Goal: Task Accomplishment & Management: Manage account settings

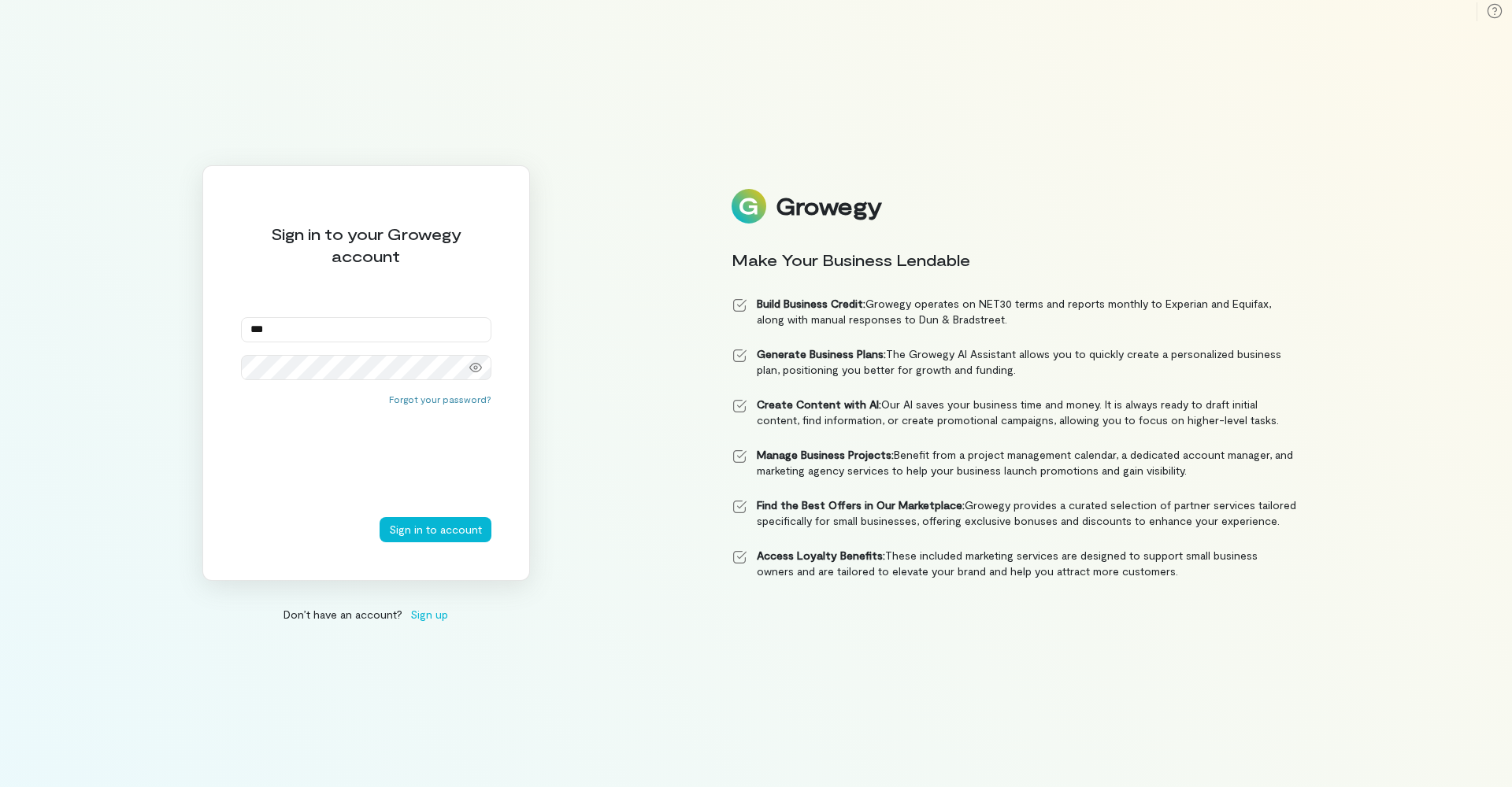
type input "**********"
click at [450, 528] on button "Sign in to account" at bounding box center [435, 529] width 112 height 25
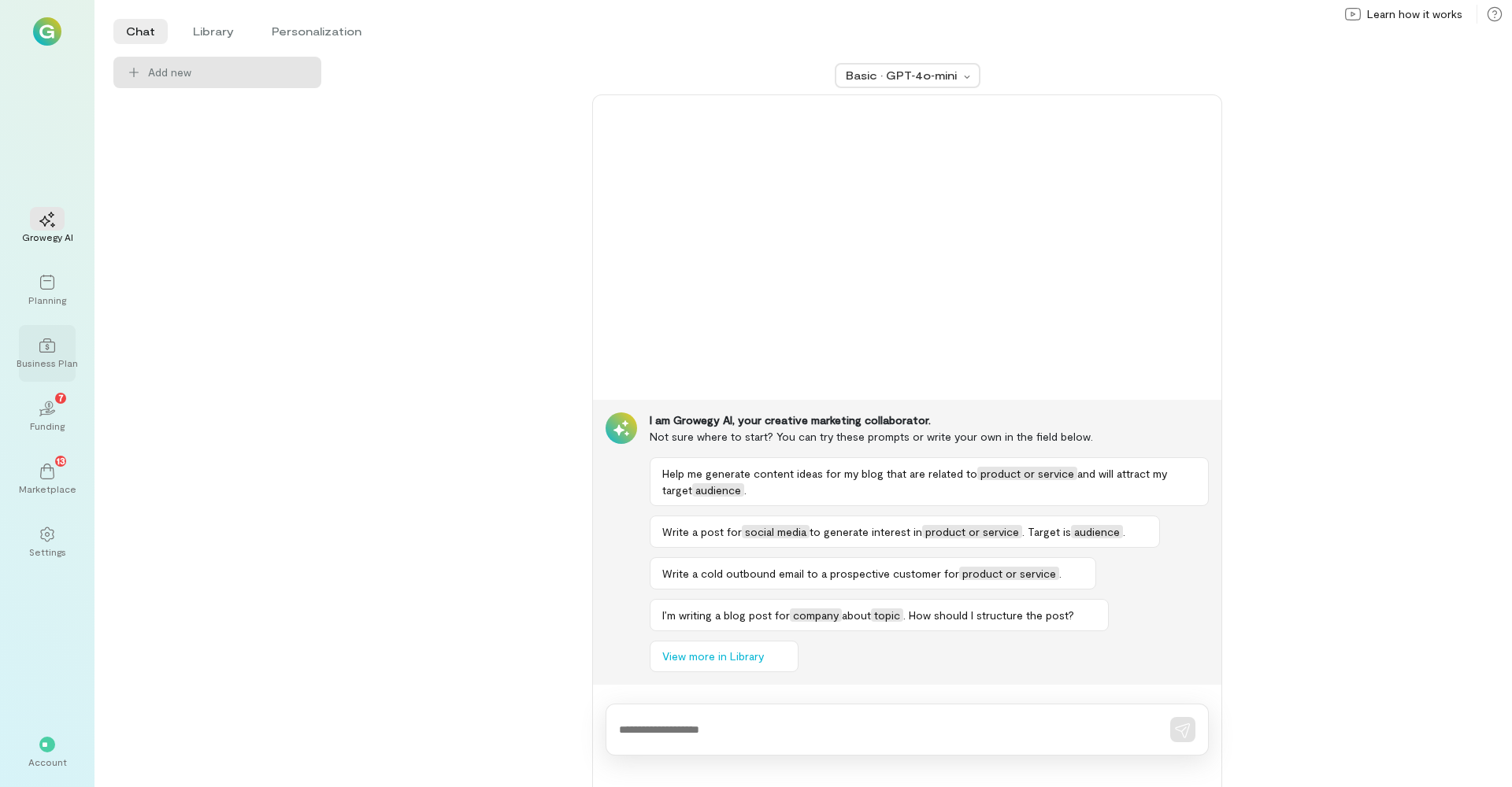
click at [48, 343] on icon at bounding box center [47, 345] width 16 height 14
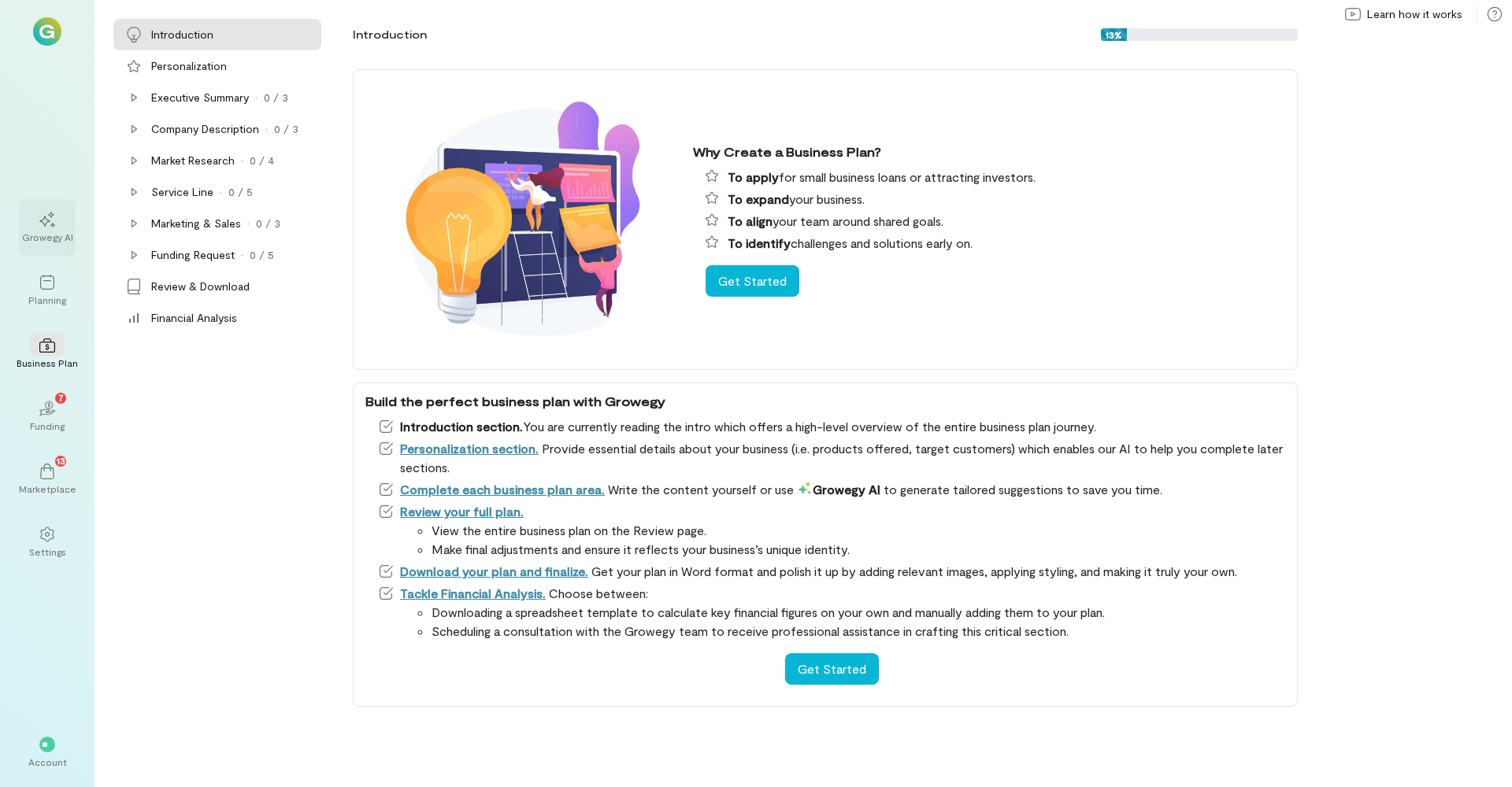
click at [32, 208] on div at bounding box center [47, 219] width 35 height 24
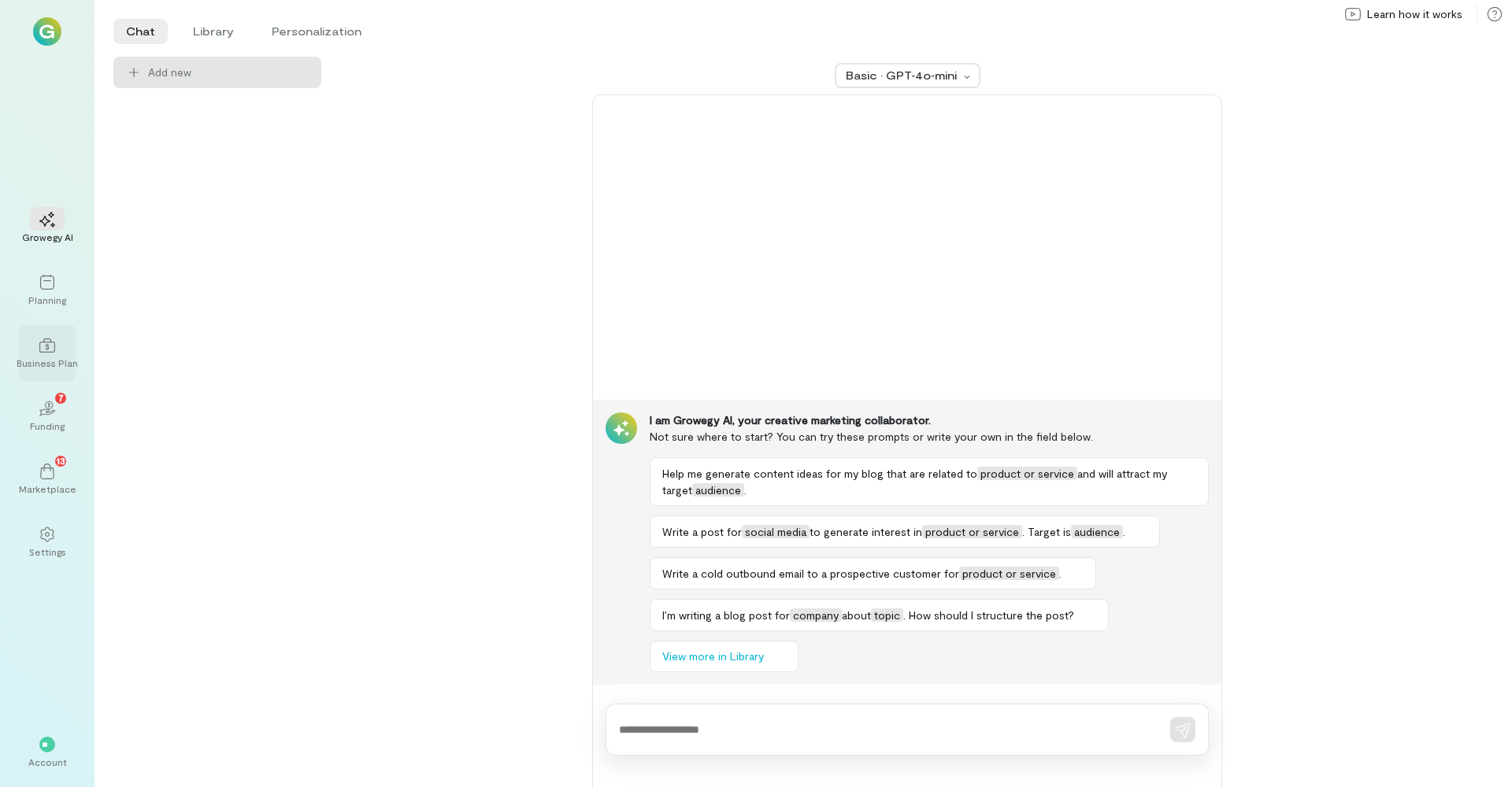
click at [51, 336] on div at bounding box center [47, 345] width 35 height 24
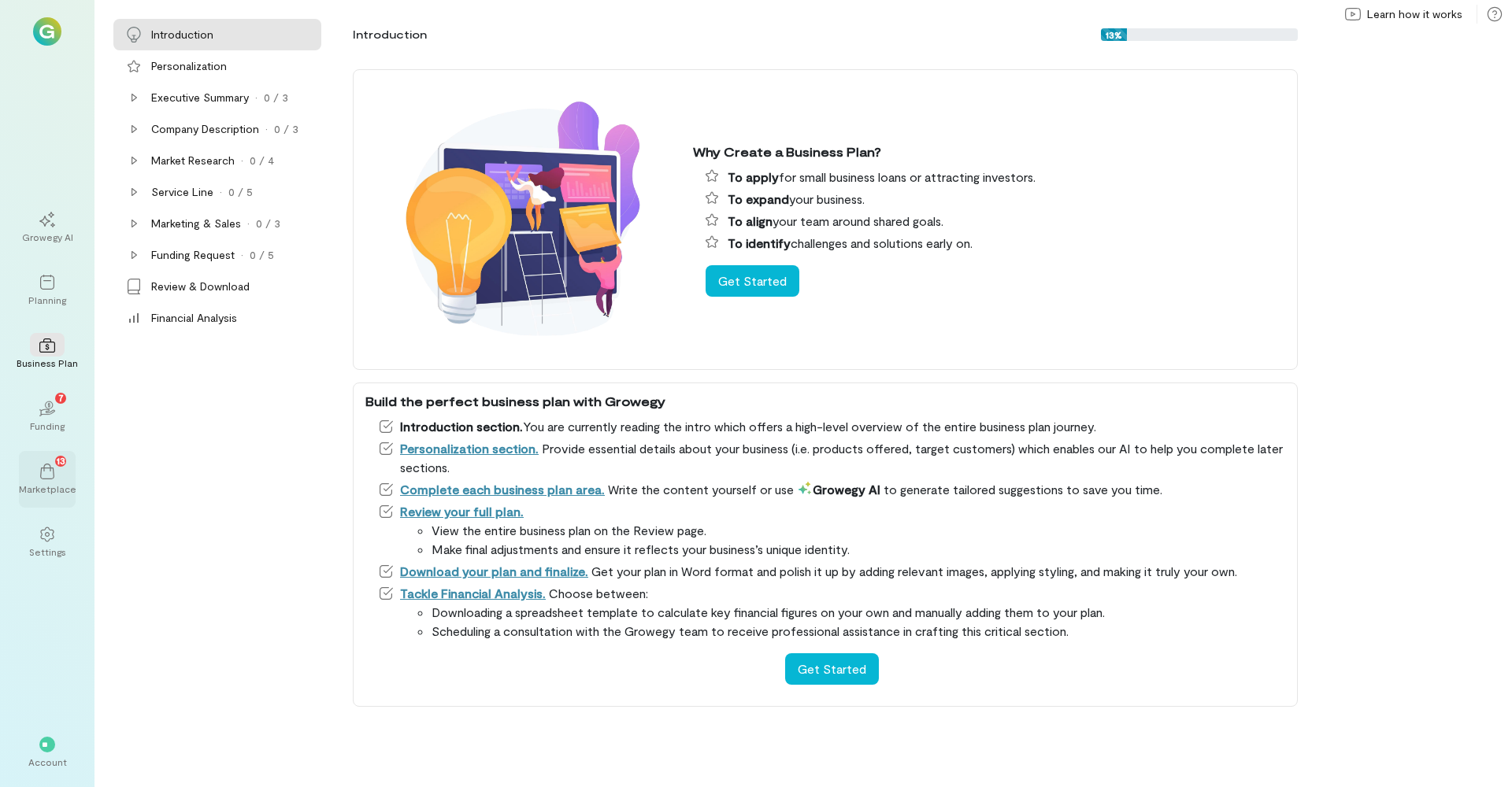
click at [48, 463] on div "13" at bounding box center [47, 471] width 35 height 24
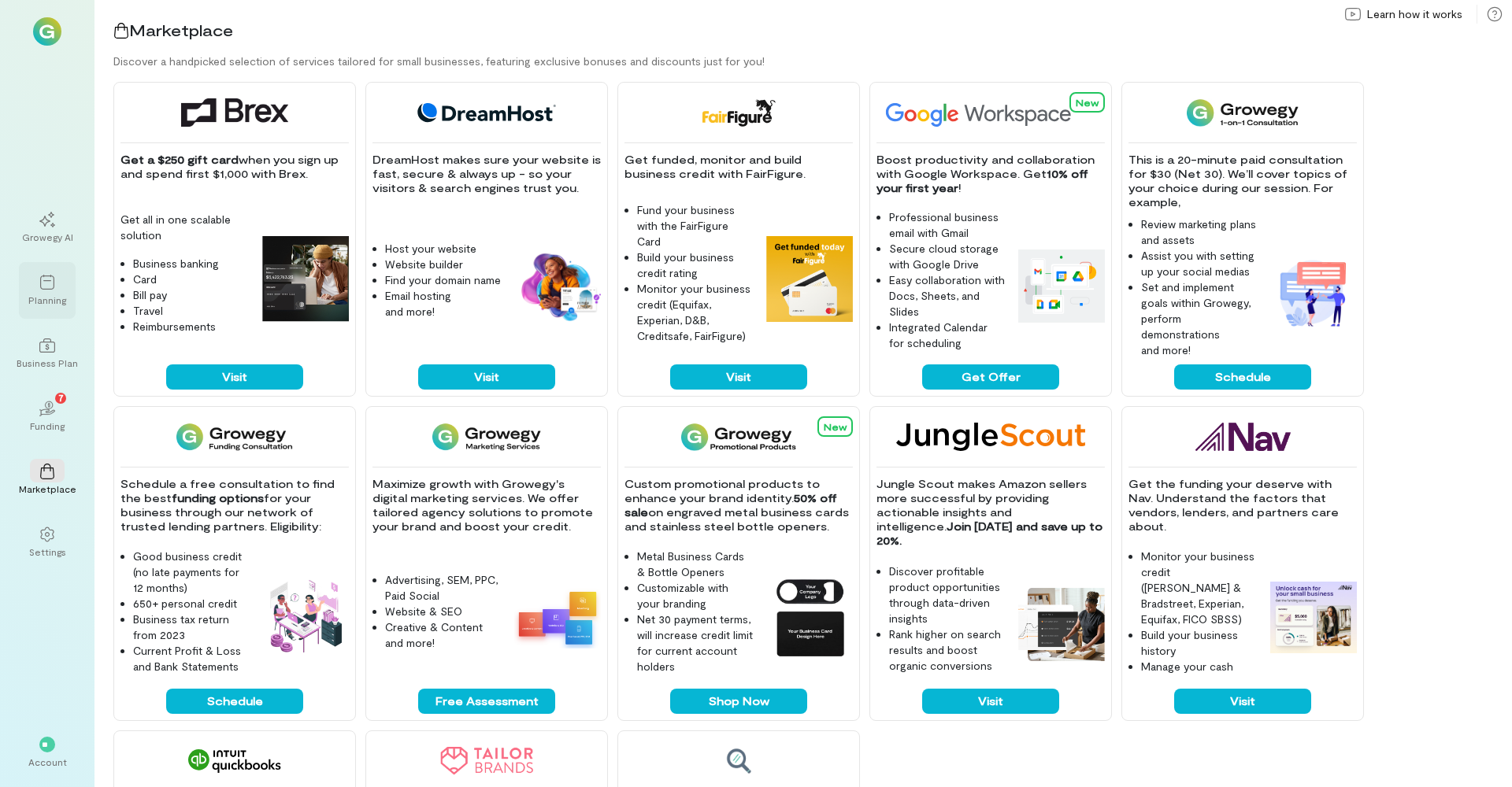
click at [59, 305] on div "Planning" at bounding box center [47, 299] width 37 height 13
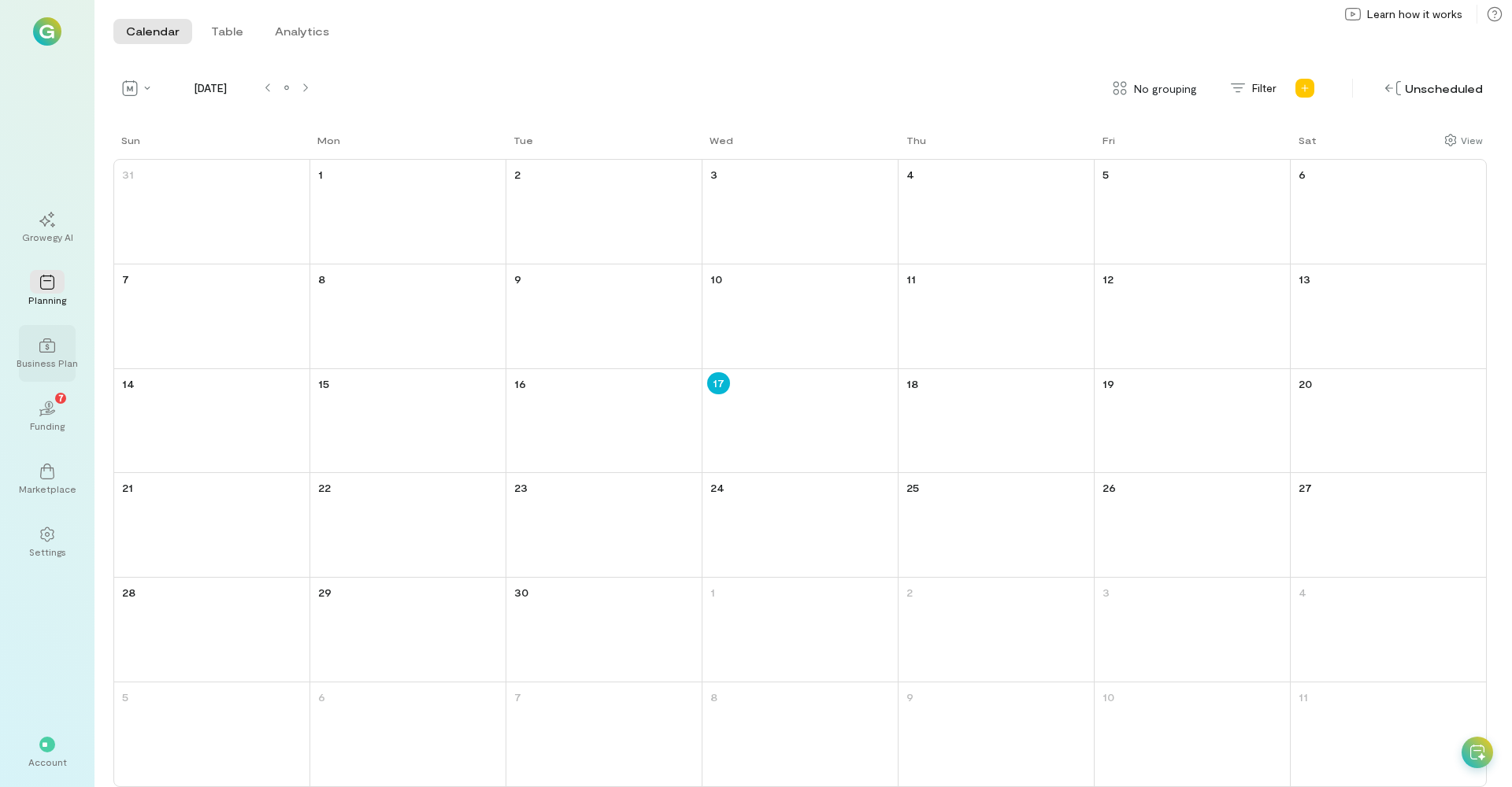
click at [60, 367] on div "Business Plan" at bounding box center [47, 363] width 61 height 13
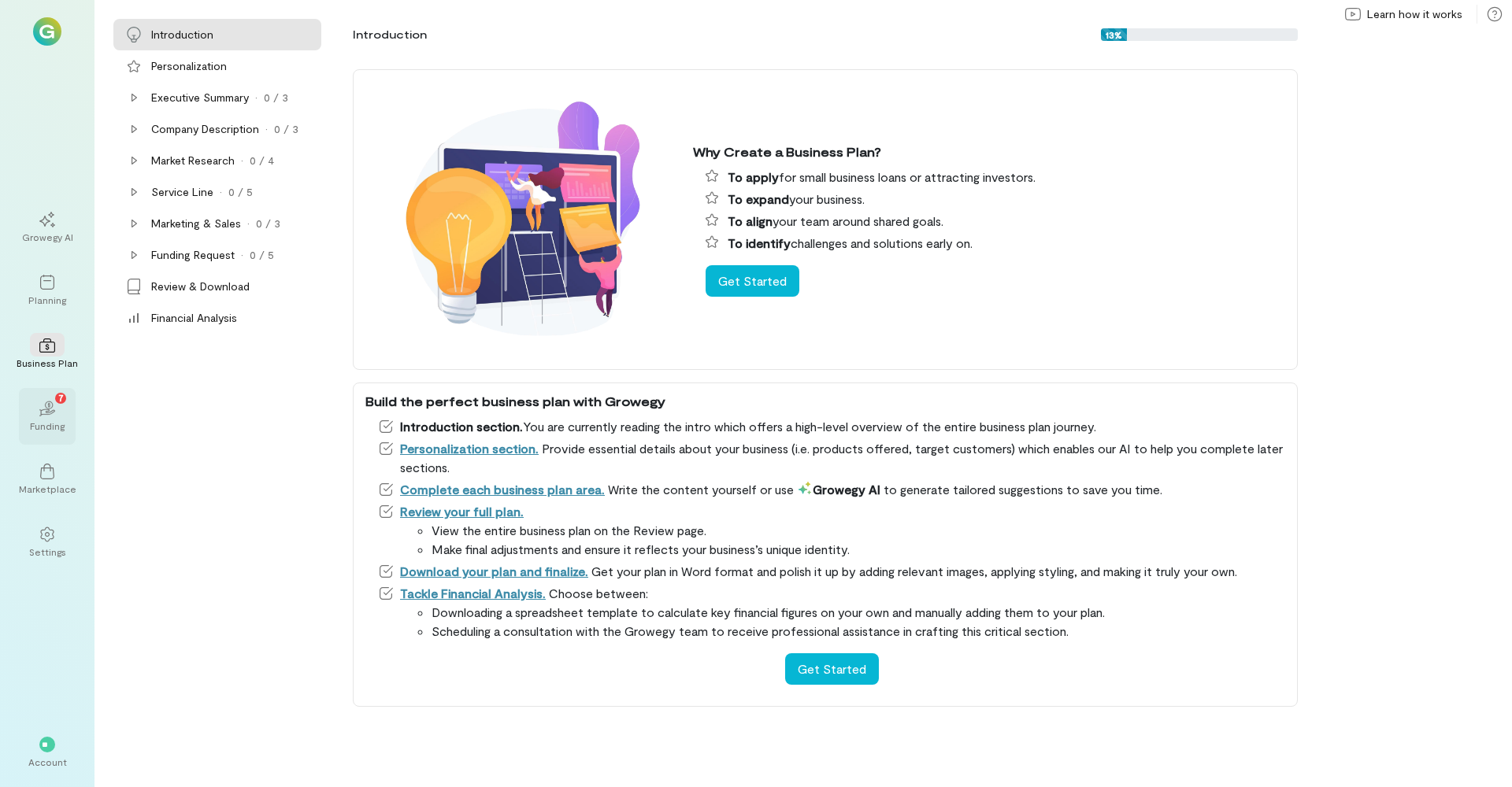
click at [57, 405] on div "02 7" at bounding box center [47, 408] width 35 height 24
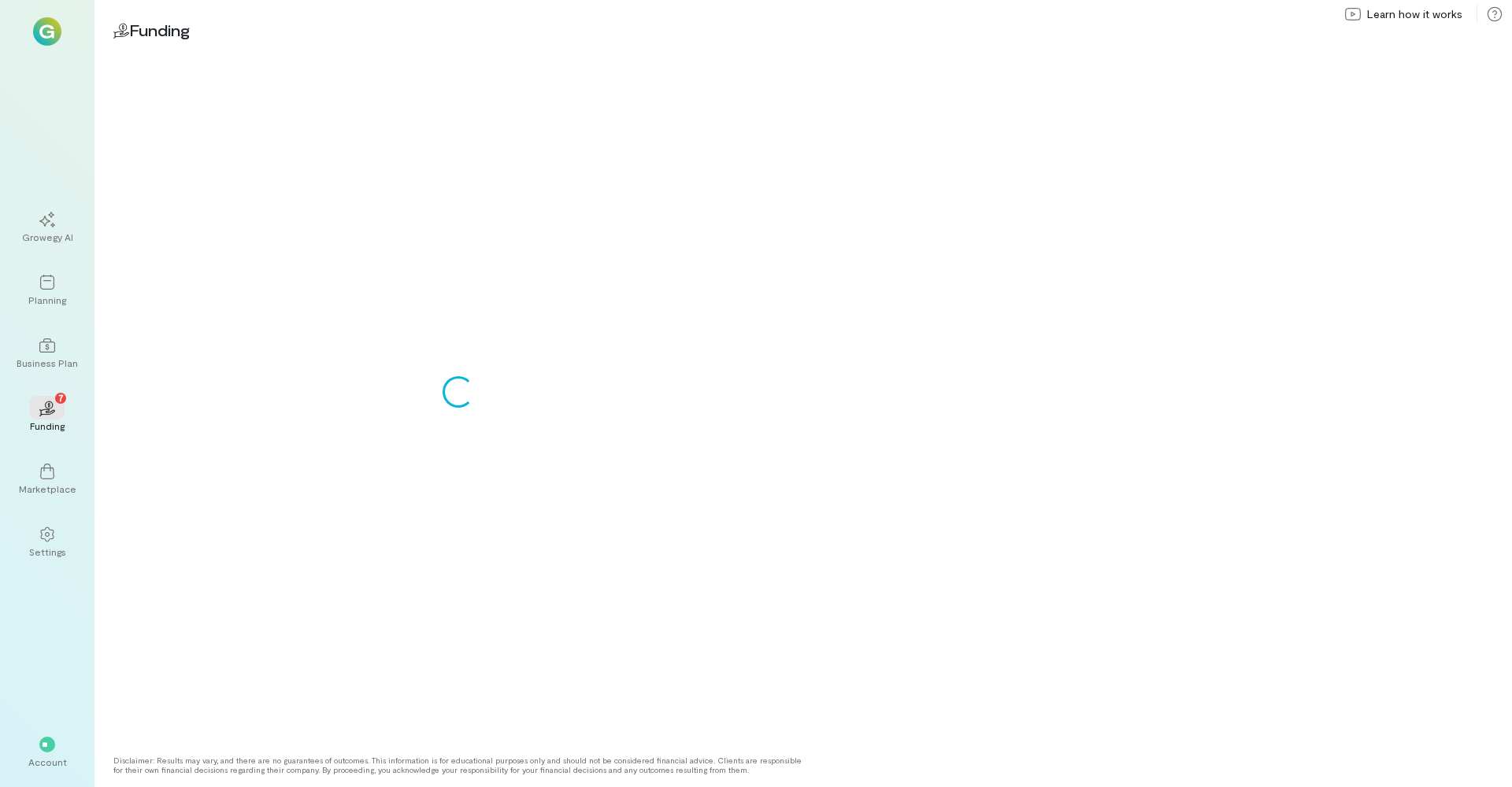
click at [48, 35] on img at bounding box center [47, 31] width 28 height 28
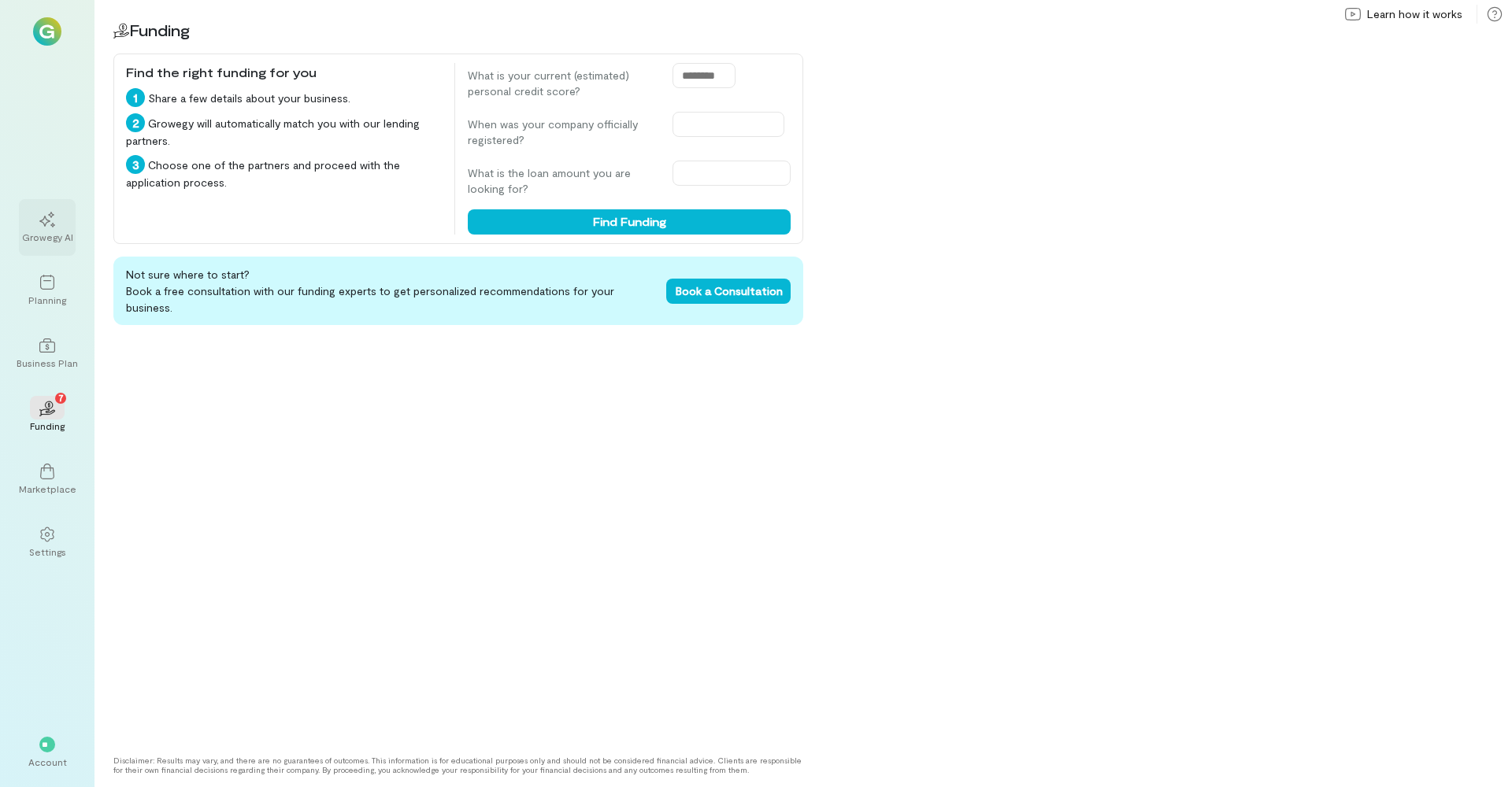
click at [43, 229] on div at bounding box center [47, 219] width 35 height 24
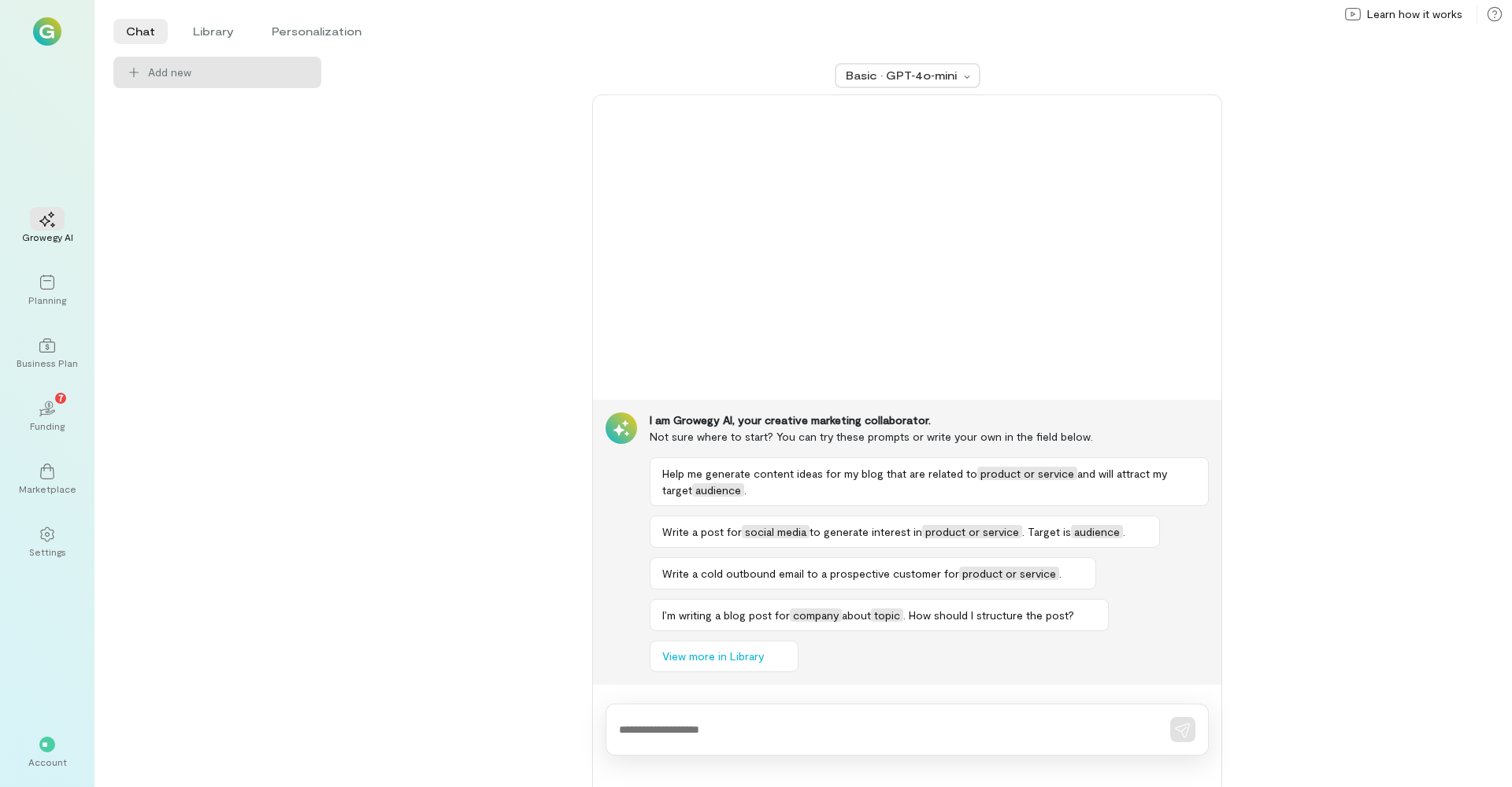
click at [49, 31] on img at bounding box center [47, 31] width 28 height 28
click at [61, 536] on div at bounding box center [47, 534] width 35 height 24
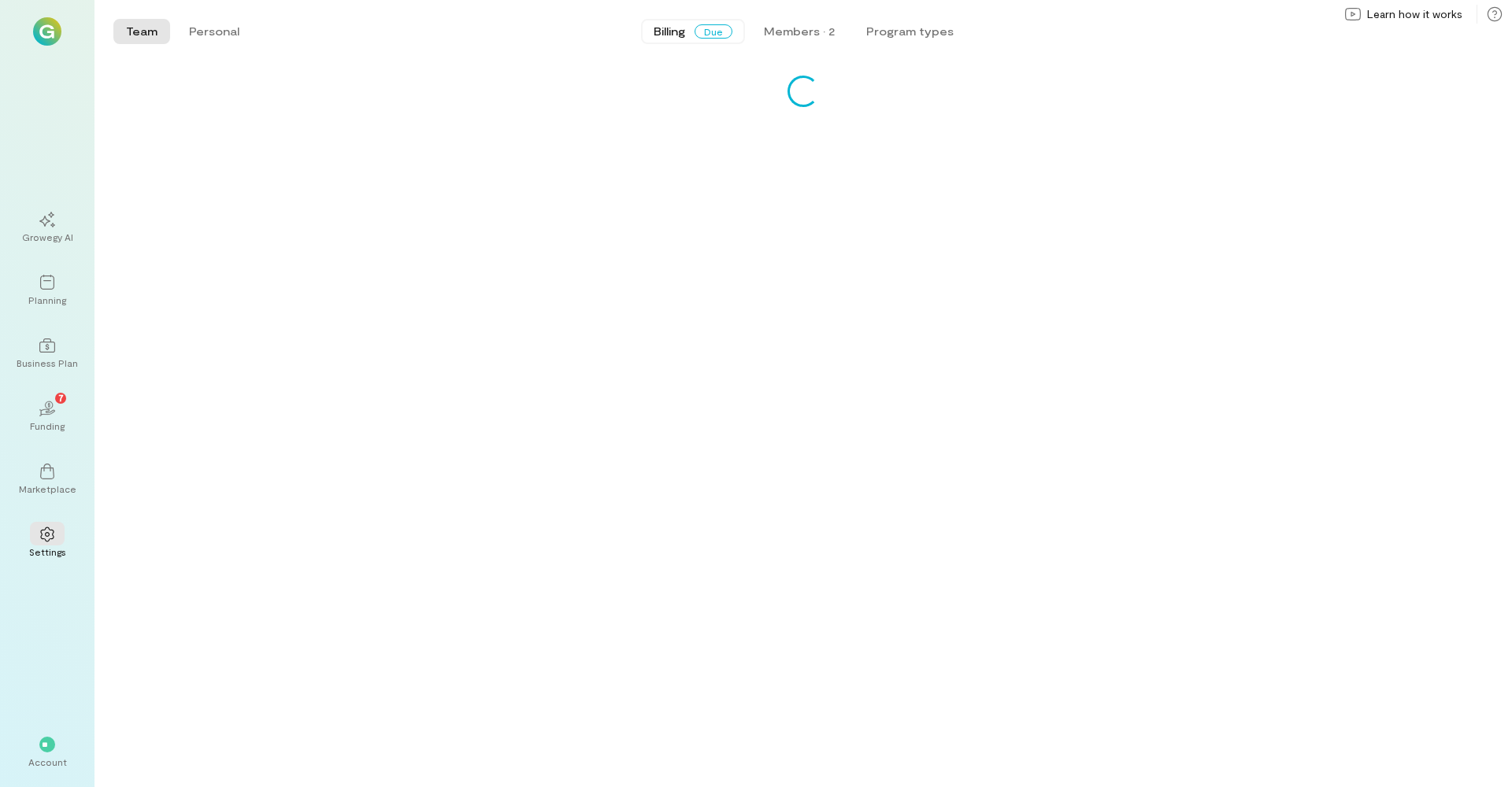
click at [721, 31] on span "Due" at bounding box center [713, 31] width 37 height 14
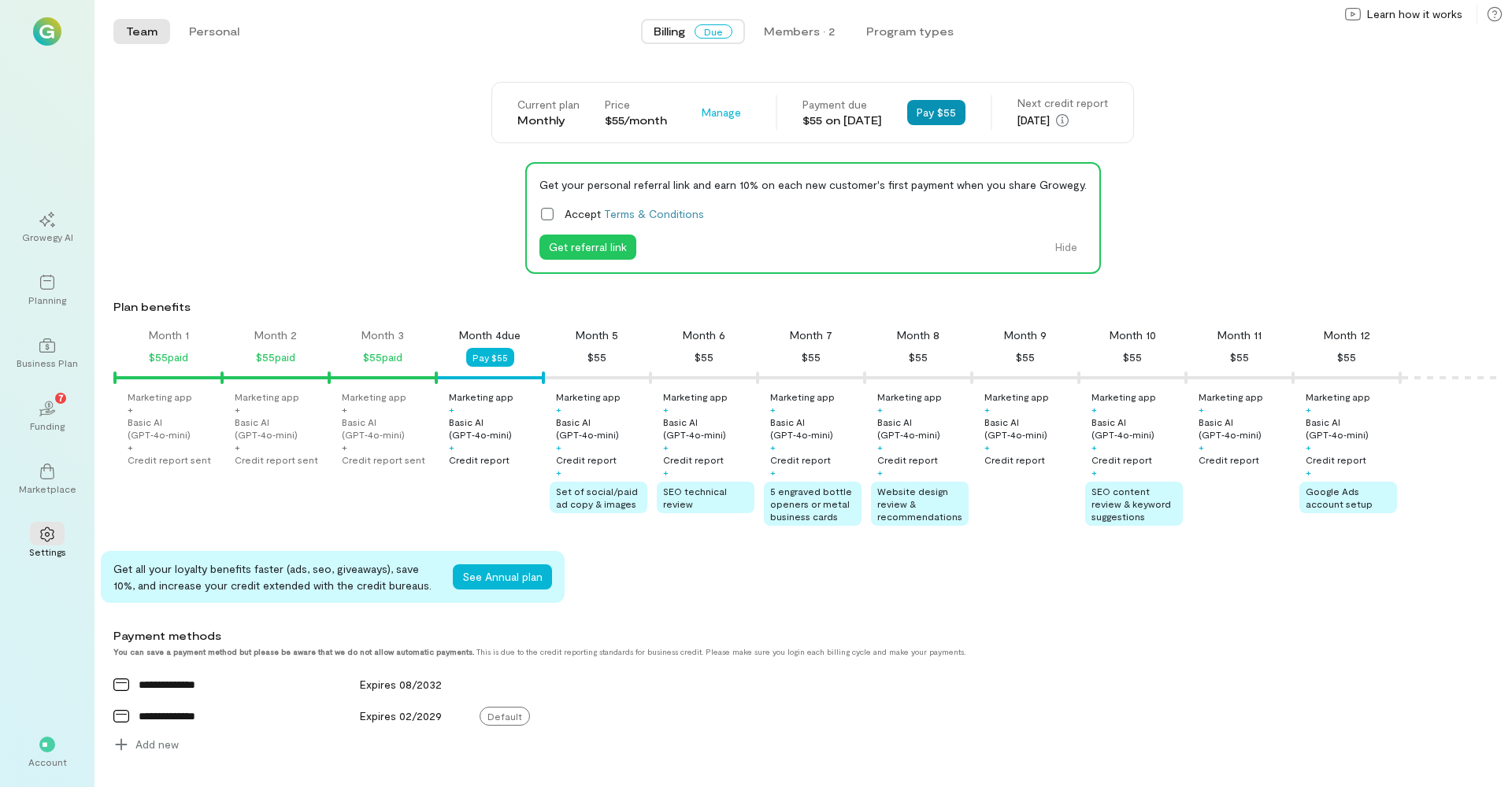
click at [944, 117] on button "Pay $55" at bounding box center [936, 113] width 59 height 25
